Goal: Transaction & Acquisition: Purchase product/service

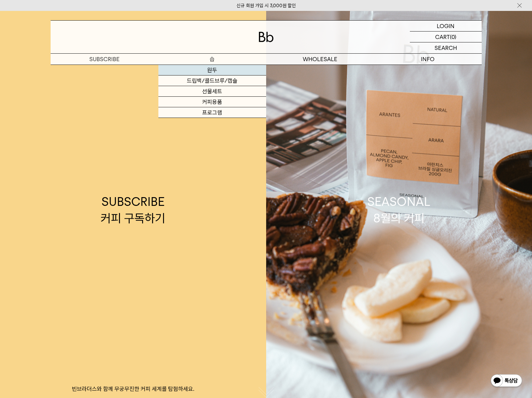
click at [223, 71] on link "원두" at bounding box center [212, 70] width 108 height 11
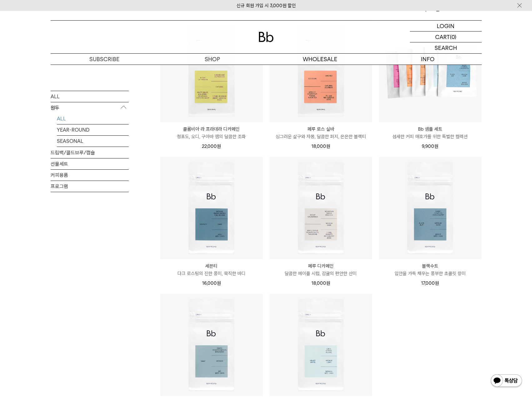
scroll to position [333, 0]
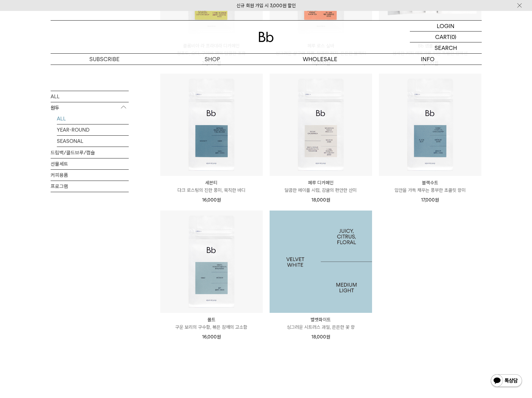
click at [339, 285] on img at bounding box center [320, 262] width 102 height 102
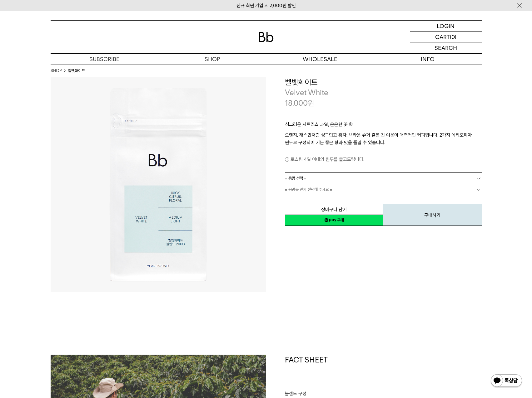
click at [343, 172] on div "싱그러운 시트러스 과일, 은은한 꽃 향 오렌지, 재스민처럼 싱그럽고 홍차, 브라운 슈거 같은 긴 여운이 매력적인 커피입니다. 2가지 에티오피아…" at bounding box center [383, 140] width 197 height 64
click at [343, 175] on link "= 용량 선택 =" at bounding box center [383, 178] width 197 height 11
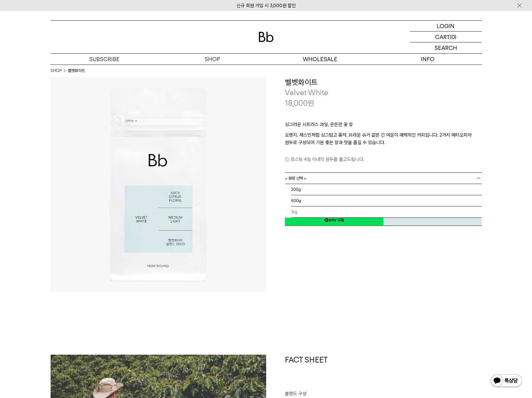
click at [334, 214] on li "1kg" at bounding box center [386, 212] width 190 height 11
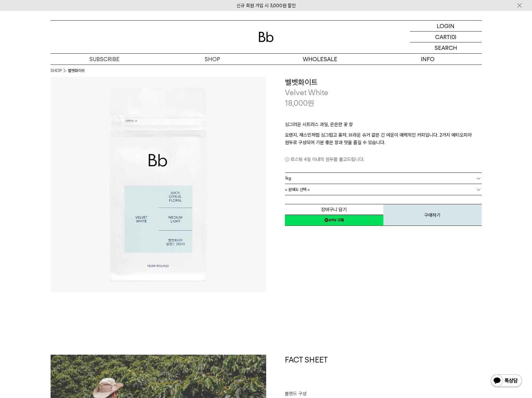
click at [335, 194] on link "= 분쇄도 선택 =" at bounding box center [383, 189] width 197 height 11
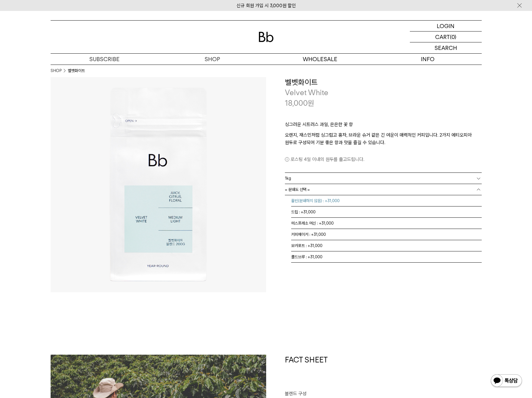
click at [343, 203] on li "홀빈(분쇄하지 않음) : +31,000" at bounding box center [386, 200] width 190 height 11
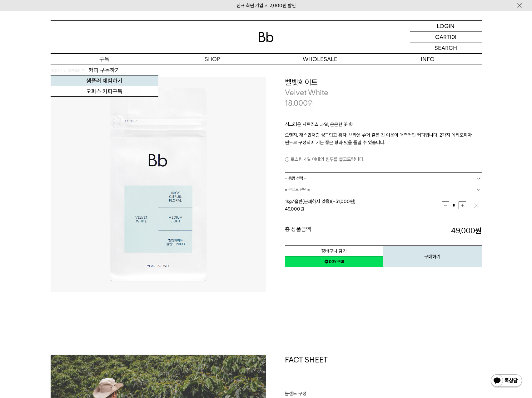
click at [117, 81] on link "샘플러 체험하기" at bounding box center [105, 81] width 108 height 11
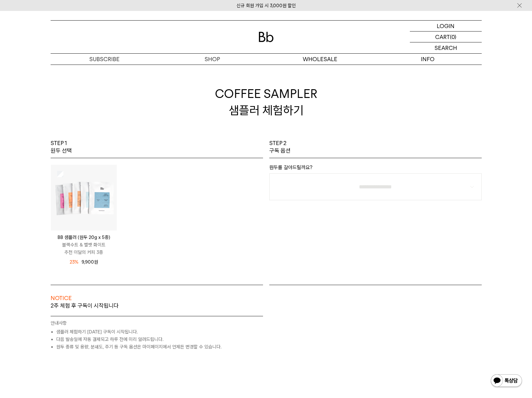
click at [87, 187] on img at bounding box center [84, 198] width 66 height 66
